Goal: Information Seeking & Learning: Learn about a topic

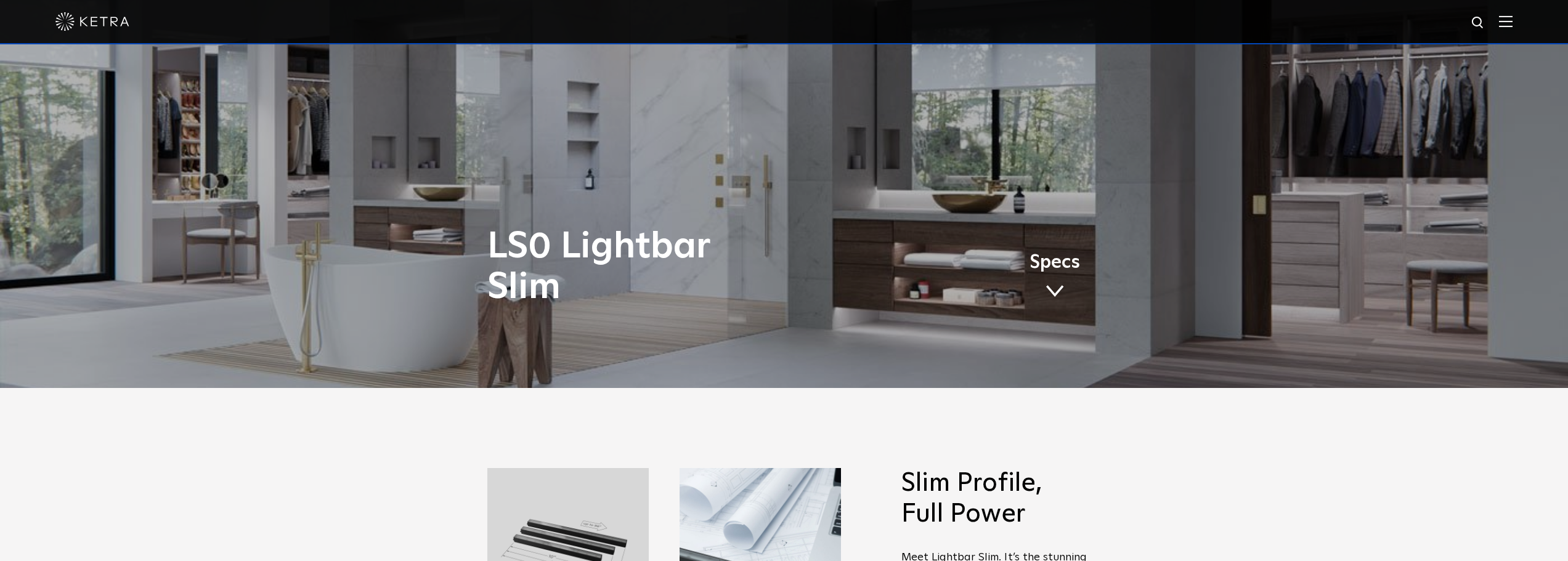
scroll to position [169, 0]
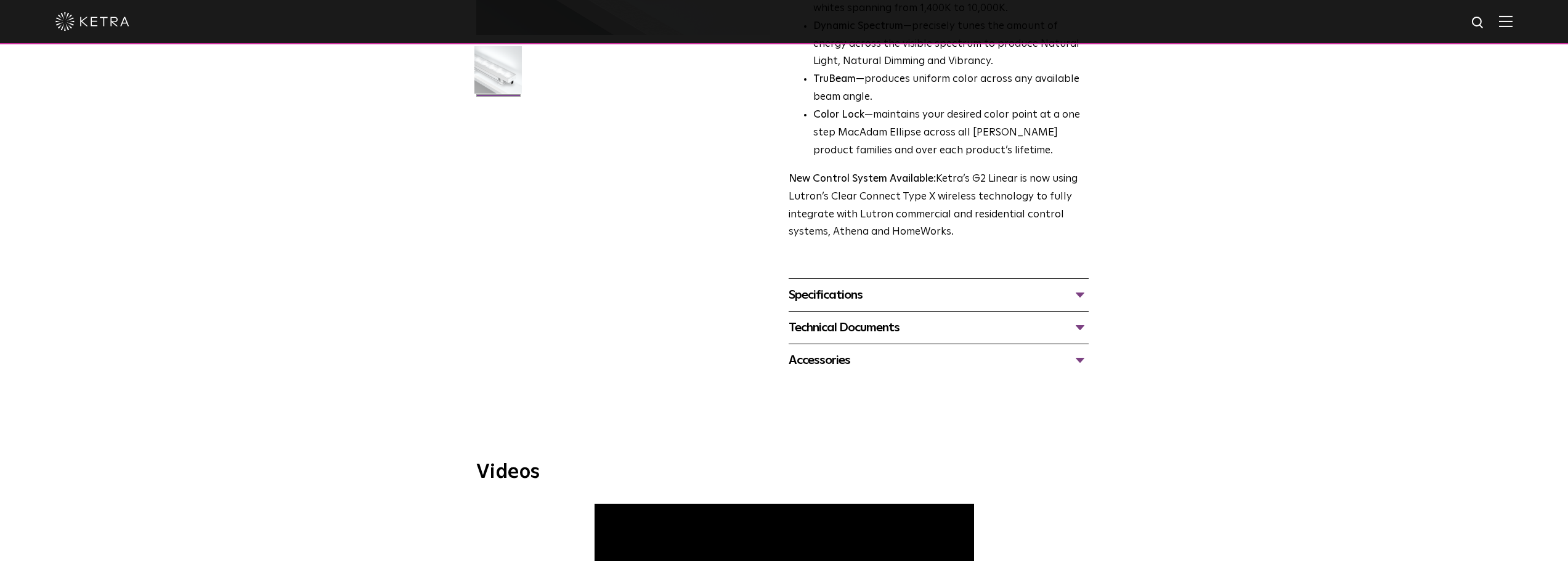
scroll to position [338, 0]
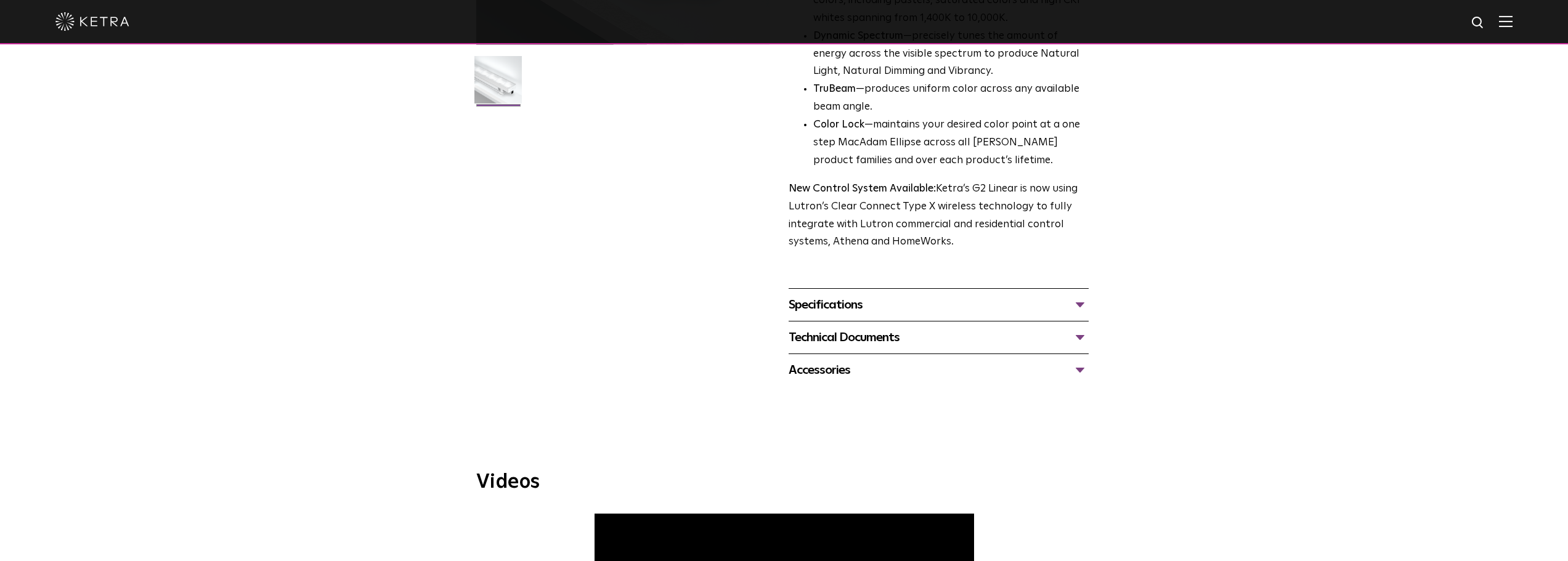
click at [1066, 308] on div "Specifications" at bounding box center [938, 304] width 300 height 19
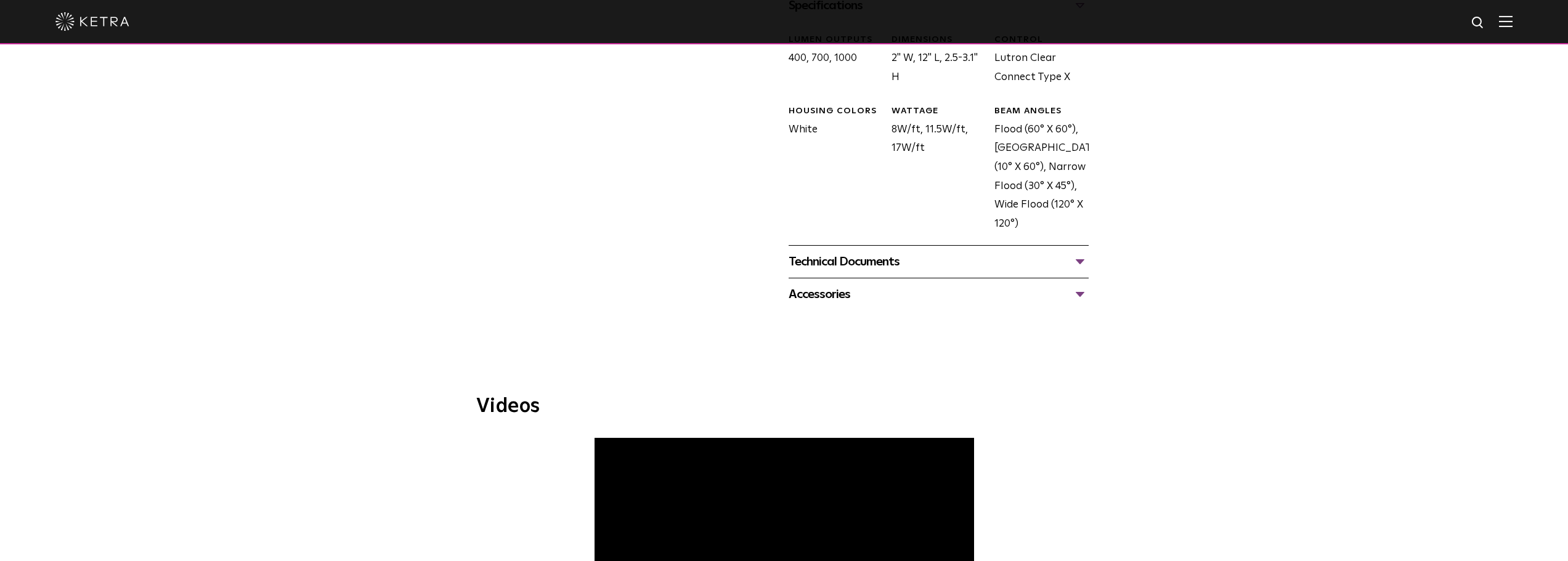
scroll to position [646, 0]
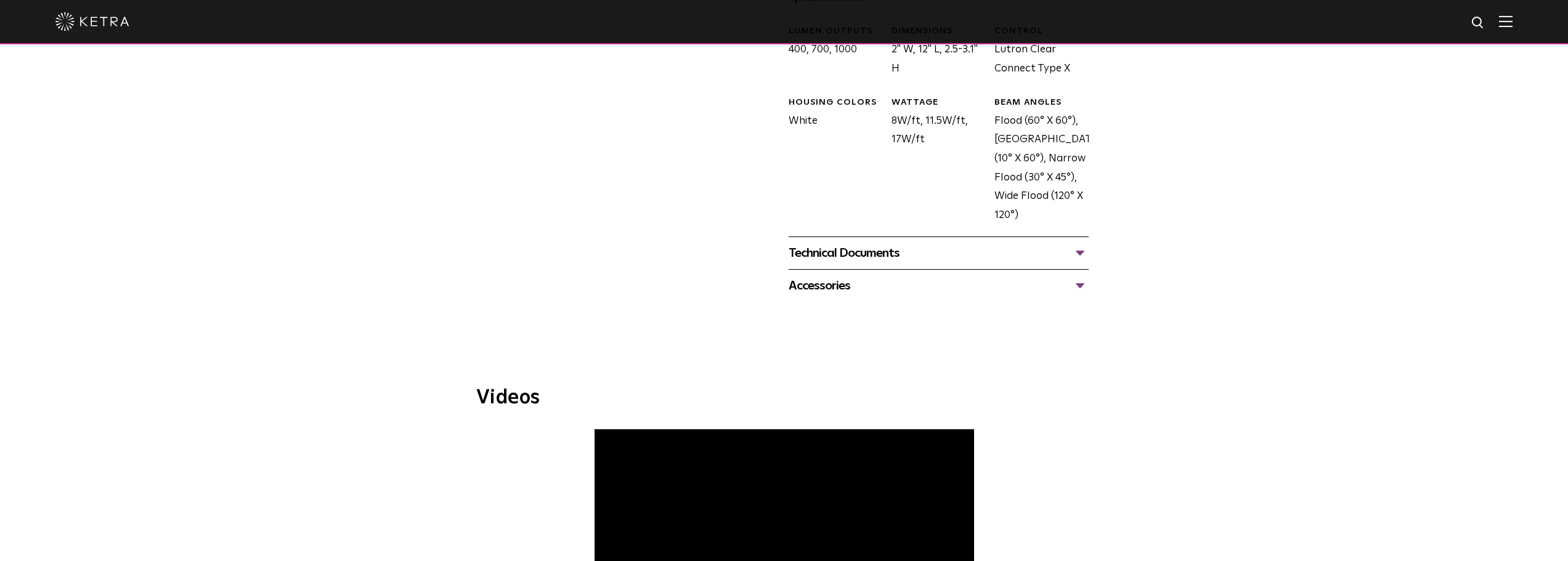
click at [1075, 253] on div "Technical Documents" at bounding box center [938, 253] width 300 height 19
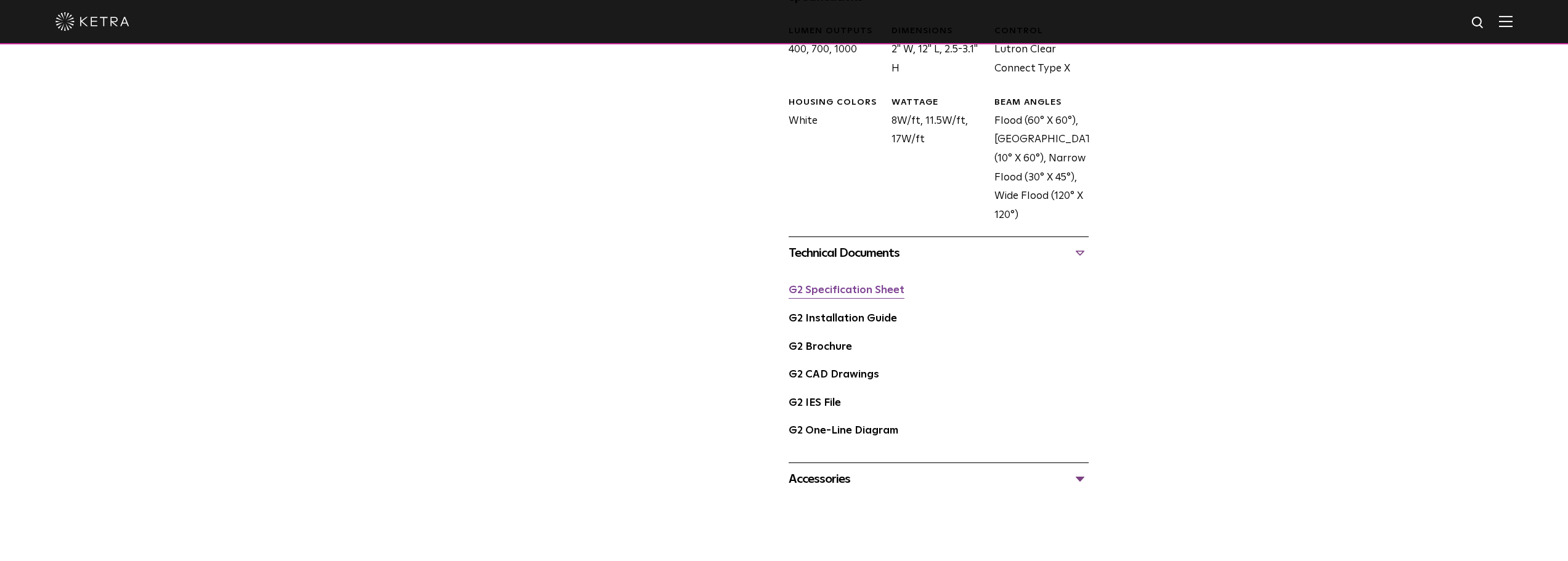
click at [868, 288] on link "G2 Specification Sheet" at bounding box center [846, 290] width 116 height 11
click at [850, 319] on link "G2 Installation Guide" at bounding box center [843, 318] width 108 height 11
click at [828, 348] on link "G2 Brochure" at bounding box center [820, 346] width 63 height 11
